Goal: Transaction & Acquisition: Purchase product/service

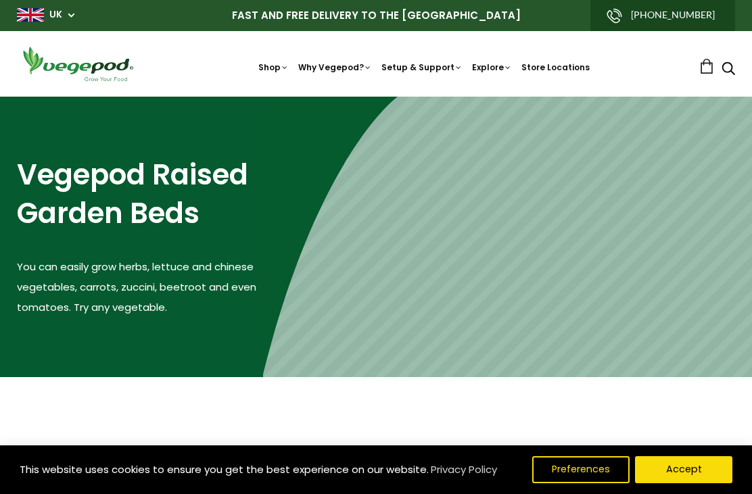
click at [376, 97] on img at bounding box center [376, 97] width 0 height 0
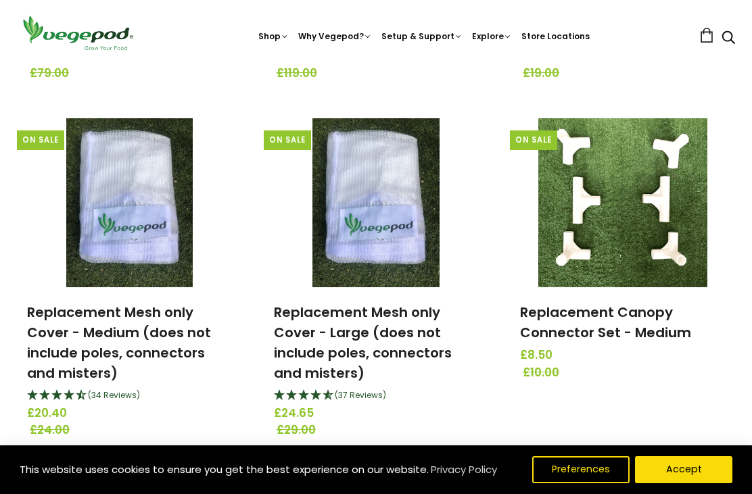
scroll to position [1159, 0]
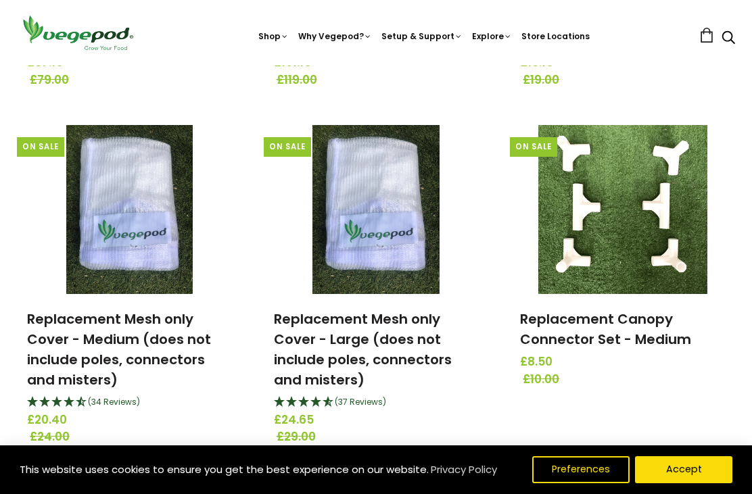
click at [372, 348] on link "Replacement Mesh only Cover - Large (does not include poles, connectors and mis…" at bounding box center [363, 350] width 178 height 80
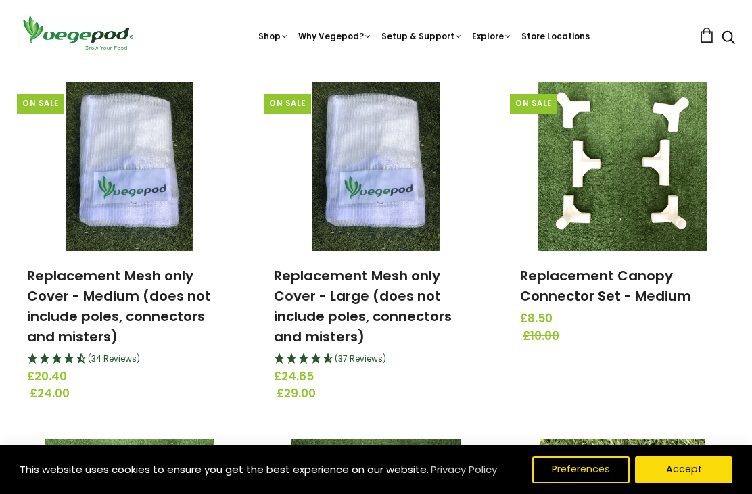
click at [390, 280] on link "Replacement Mesh only Cover - Large (does not include poles, connectors and mis…" at bounding box center [363, 306] width 178 height 80
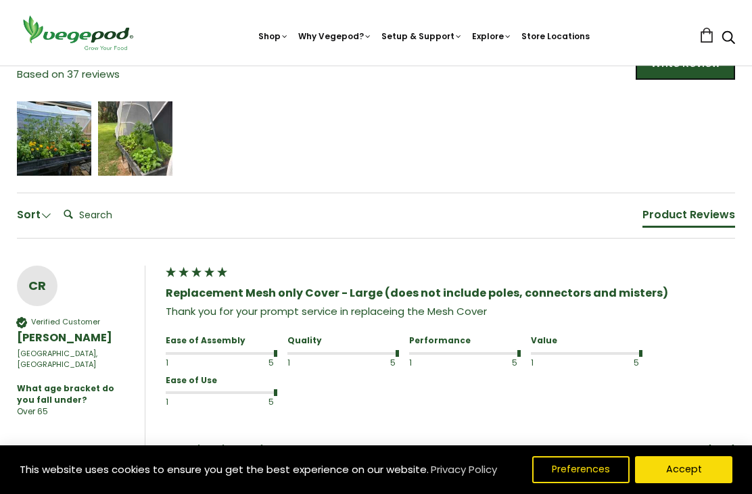
scroll to position [820, 0]
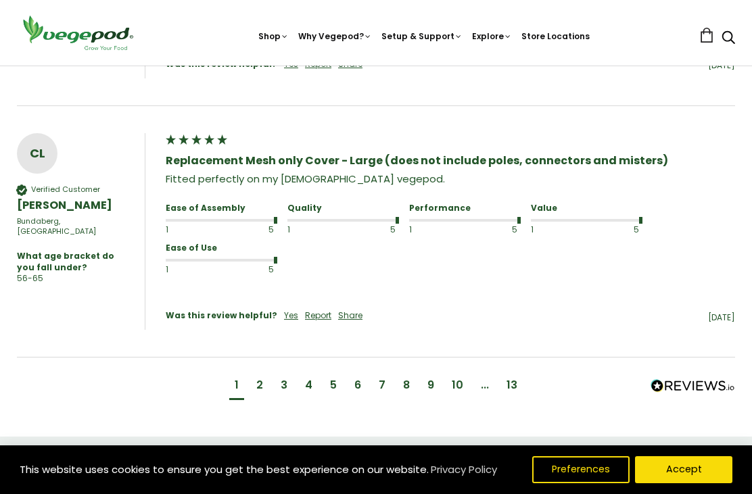
click at [266, 375] on div "2" at bounding box center [260, 387] width 18 height 25
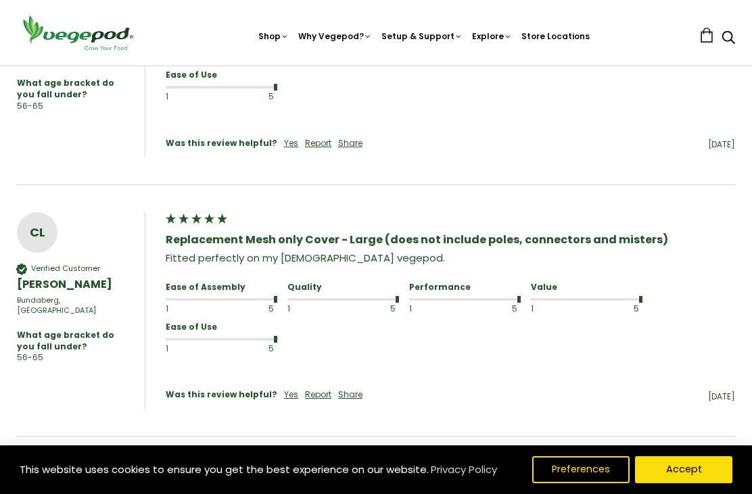
scroll to position [1006, 0]
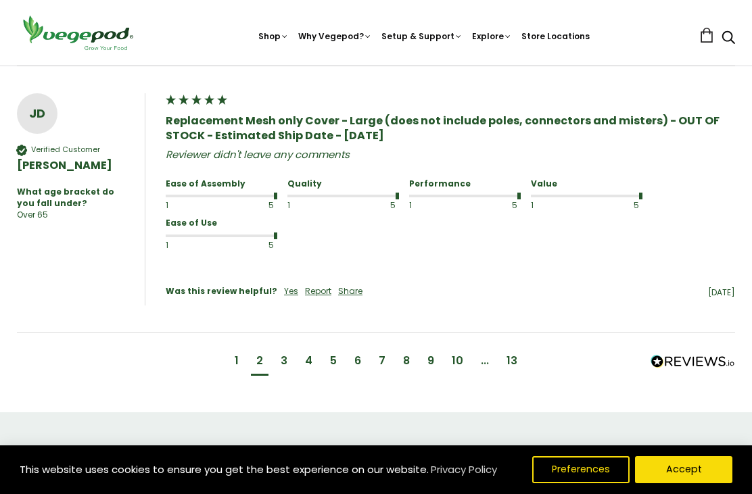
click at [292, 351] on div "3" at bounding box center [284, 362] width 18 height 25
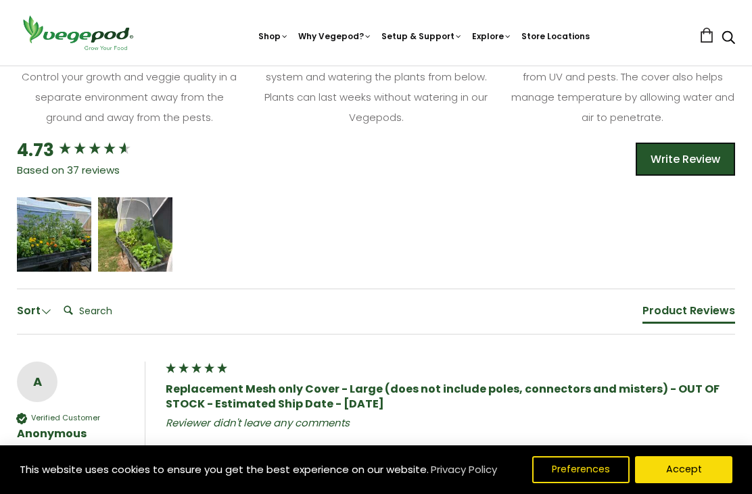
scroll to position [510, 0]
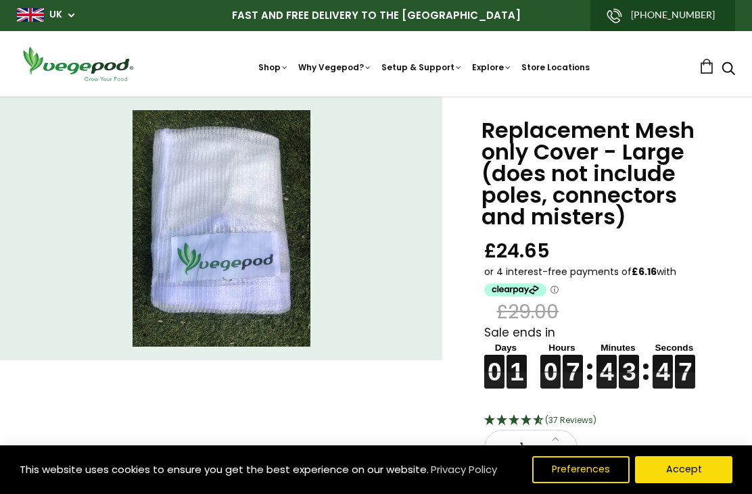
click at [600, 435] on form "(37 Reviews) 1 Add to cart" at bounding box center [601, 463] width 234 height 100
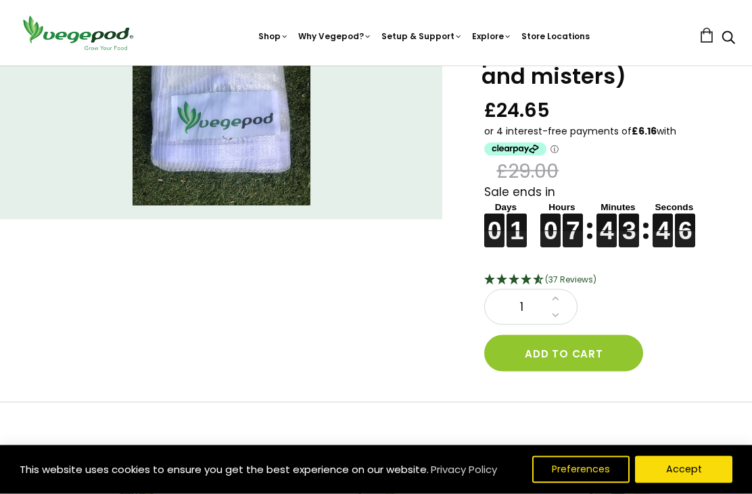
scroll to position [141, 0]
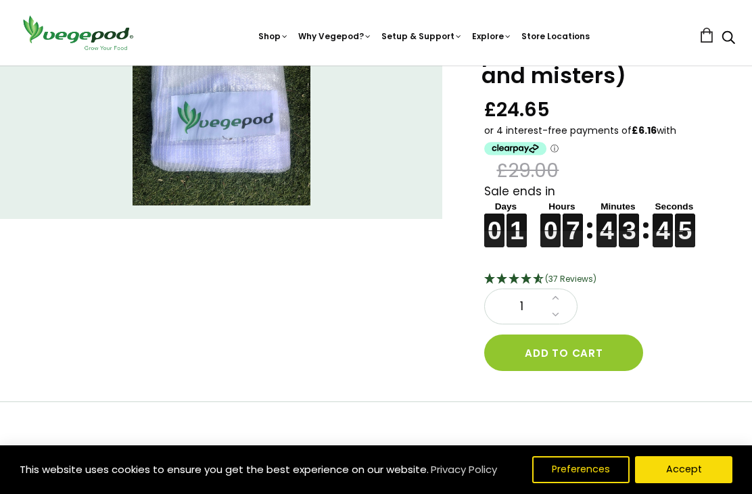
click at [600, 348] on button "Add to cart" at bounding box center [563, 353] width 159 height 37
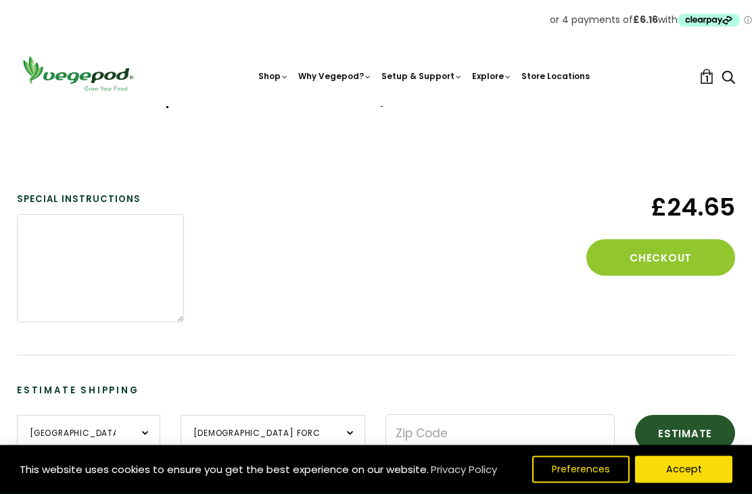
scroll to position [248, 0]
click at [697, 254] on button "Checkout" at bounding box center [660, 257] width 149 height 37
